Goal: Navigation & Orientation: Find specific page/section

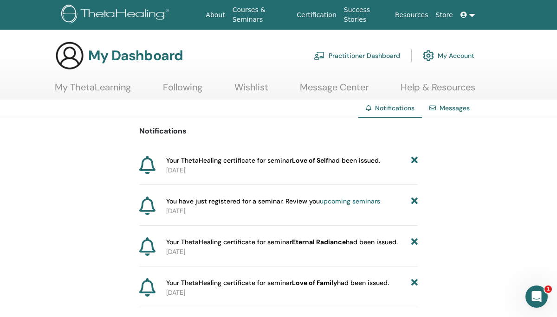
click at [95, 85] on link "My ThetaLearning" at bounding box center [93, 91] width 76 height 18
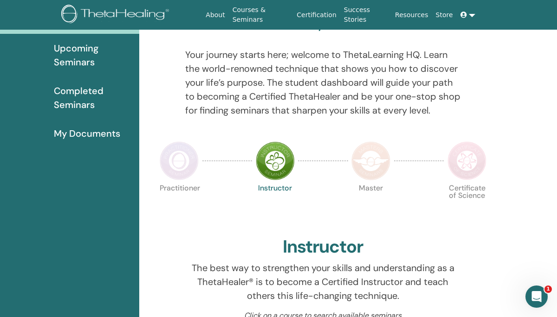
scroll to position [97, 0]
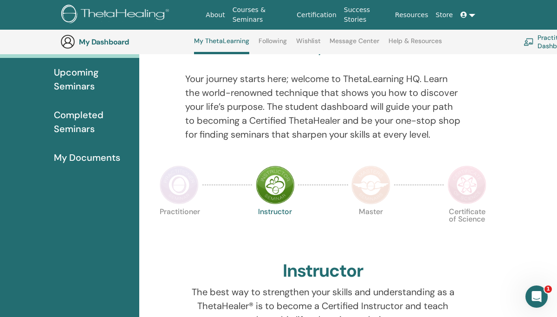
click at [375, 187] on img at bounding box center [370, 185] width 39 height 39
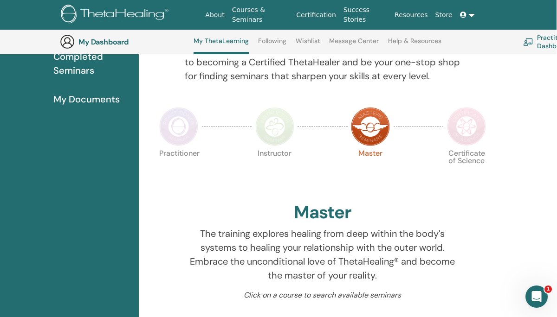
scroll to position [106, 0]
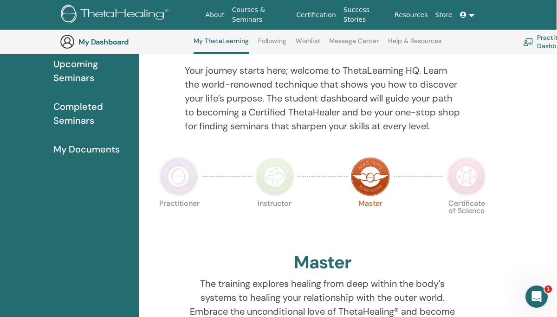
click at [271, 184] on img at bounding box center [274, 176] width 39 height 39
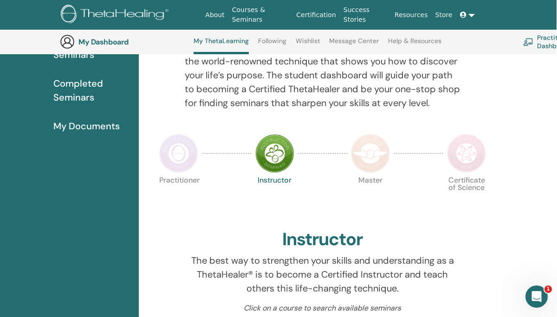
scroll to position [128, 0]
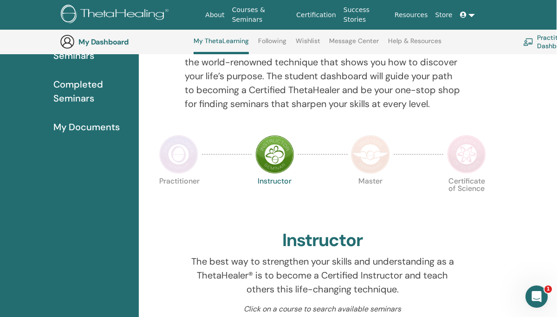
click at [177, 158] on img at bounding box center [178, 154] width 39 height 39
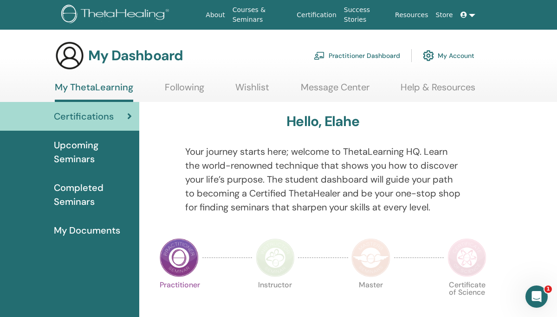
click at [473, 14] on link at bounding box center [468, 14] width 22 height 17
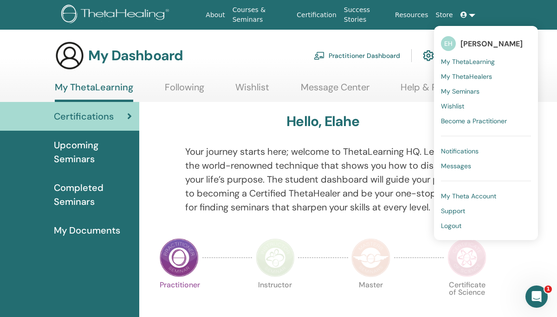
click at [79, 197] on span "Completed Seminars" at bounding box center [93, 195] width 78 height 28
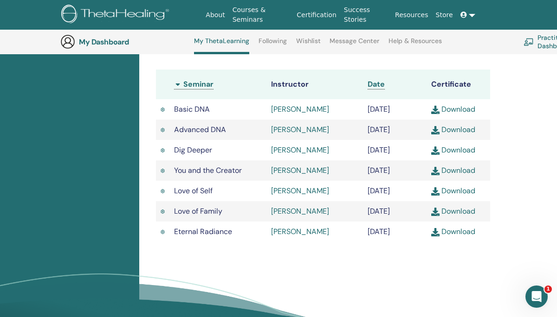
scroll to position [291, 0]
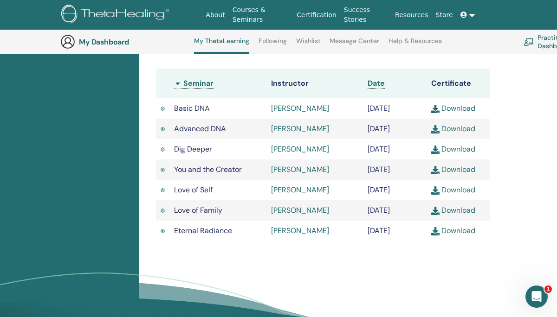
click at [264, 44] on link "Following" at bounding box center [272, 44] width 28 height 15
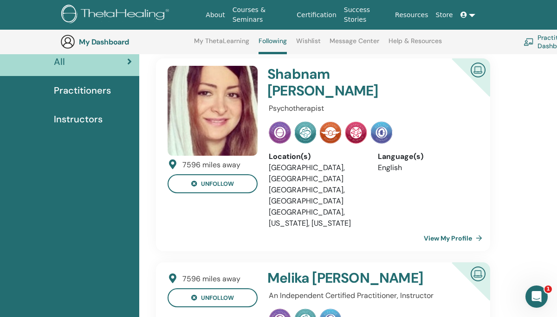
scroll to position [78, 0]
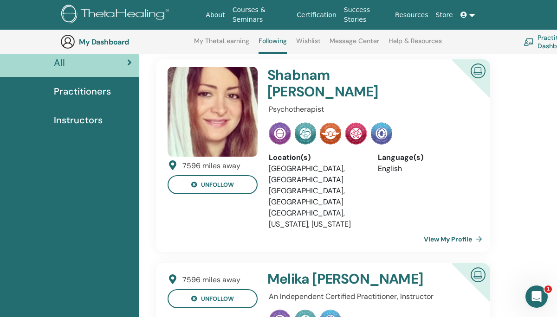
click at [306, 42] on link "Wishlist" at bounding box center [308, 44] width 25 height 15
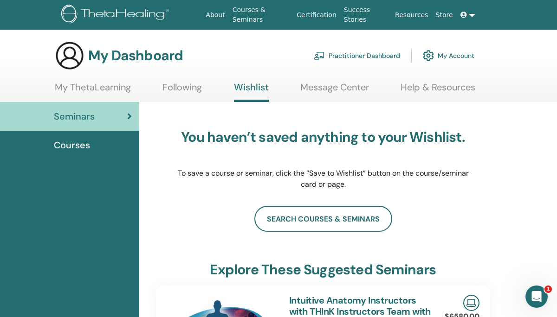
click at [337, 88] on link "Message Center" at bounding box center [334, 91] width 69 height 18
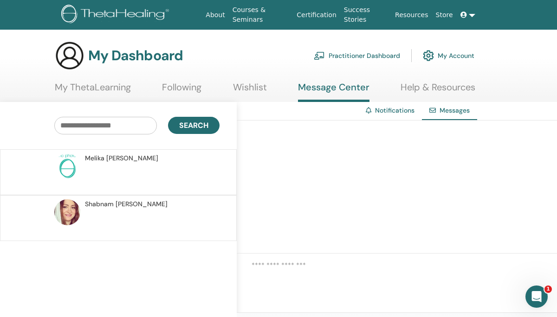
click at [408, 87] on link "Help & Resources" at bounding box center [438, 91] width 75 height 18
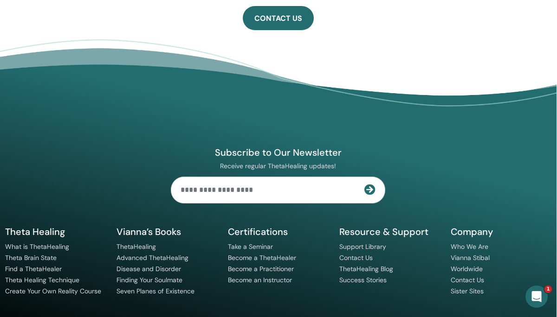
scroll to position [632, 0]
